Goal: Complete application form: Complete application form

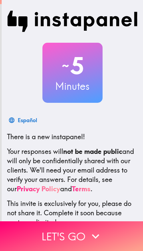
click at [84, 240] on button "Let's go" at bounding box center [71, 236] width 143 height 30
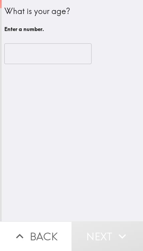
click at [29, 48] on input "number" at bounding box center [47, 53] width 87 height 21
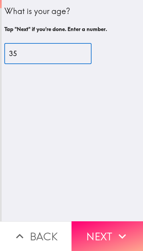
type input "35"
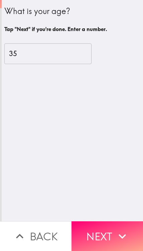
click at [107, 230] on button "Next" at bounding box center [106, 236] width 71 height 30
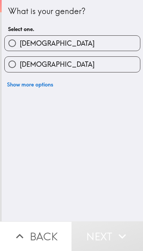
click at [25, 48] on span "[DEMOGRAPHIC_DATA]" at bounding box center [57, 43] width 75 height 9
click at [20, 48] on input "[DEMOGRAPHIC_DATA]" at bounding box center [12, 43] width 15 height 15
radio input "true"
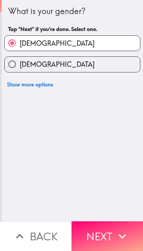
click at [116, 231] on icon "button" at bounding box center [122, 236] width 15 height 15
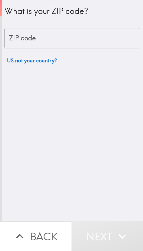
click at [37, 38] on input "ZIP code" at bounding box center [72, 38] width 136 height 21
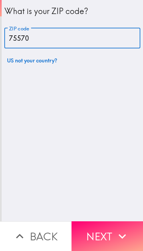
type input "75570"
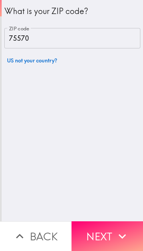
click at [117, 237] on icon "button" at bounding box center [122, 236] width 15 height 15
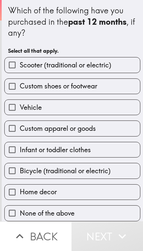
scroll to position [0, 0]
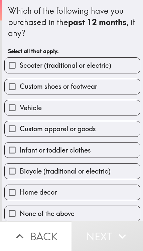
click at [28, 89] on span "Custom shoes or footwear" at bounding box center [58, 86] width 77 height 9
click at [20, 89] on input "Custom shoes or footwear" at bounding box center [12, 86] width 15 height 15
checkbox input "true"
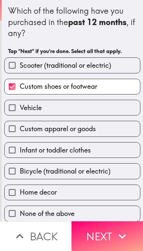
click at [15, 109] on input "Vehicle" at bounding box center [12, 107] width 15 height 15
checkbox input "true"
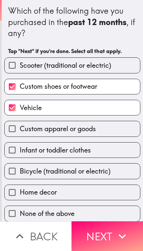
click at [116, 123] on label "Custom apparel or goods" at bounding box center [72, 128] width 135 height 15
click at [20, 123] on input "Custom apparel or goods" at bounding box center [12, 128] width 15 height 15
checkbox input "true"
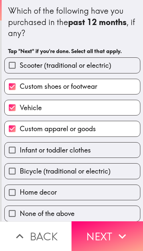
click at [119, 150] on label "Infant or toddler clothes" at bounding box center [72, 149] width 135 height 15
click at [20, 150] on input "Infant or toddler clothes" at bounding box center [12, 149] width 15 height 15
checkbox input "true"
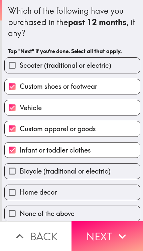
click at [101, 190] on label "Home decor" at bounding box center [72, 192] width 135 height 15
click at [20, 190] on input "Home decor" at bounding box center [12, 192] width 15 height 15
checkbox input "true"
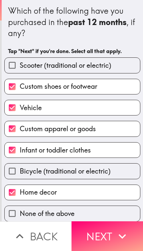
click at [109, 237] on button "Next" at bounding box center [106, 236] width 71 height 30
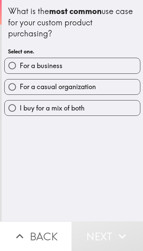
click at [114, 107] on label "I buy for a mix of both" at bounding box center [72, 107] width 135 height 15
click at [20, 107] on input "I buy for a mix of both" at bounding box center [12, 107] width 15 height 15
radio input "true"
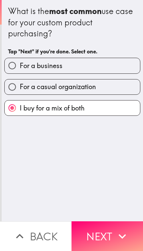
click at [112, 238] on button "Next" at bounding box center [106, 236] width 71 height 30
